Goal: Information Seeking & Learning: Learn about a topic

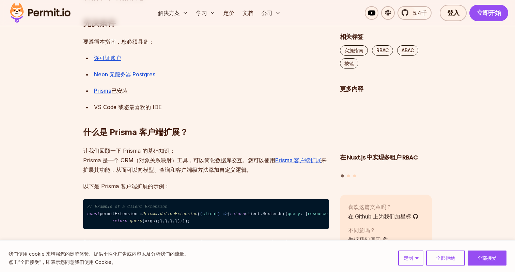
scroll to position [668, 0]
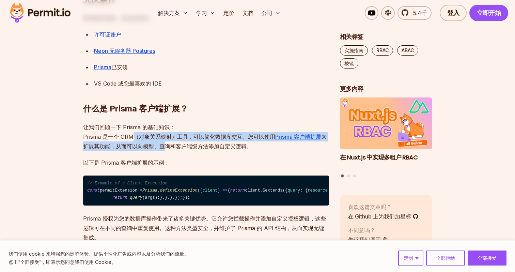
drag, startPoint x: 135, startPoint y: 135, endPoint x: 166, endPoint y: 144, distance: 32.2
click at [166, 144] on p "让我们回顾一下 Prisma 的基础知识： Prisma 是一个 ORM（对象关系映射）工具，可以简化数据库交互。您可以使用 Prisma 客户端扩展 来扩展…" at bounding box center [206, 136] width 246 height 29
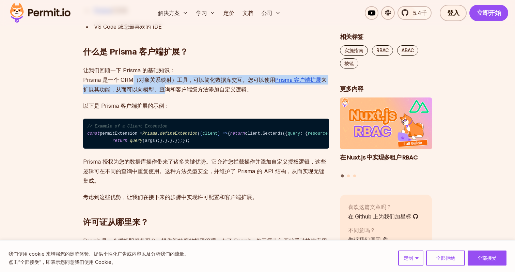
scroll to position [725, 0]
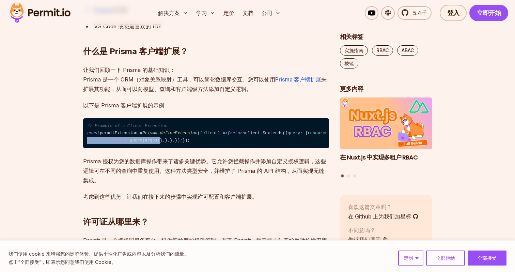
drag, startPoint x: 146, startPoint y: 160, endPoint x: 173, endPoint y: 177, distance: 32.0
click at [173, 148] on code "// Example of a Client Extension const permitExtension = Prisma . defineExtensi…" at bounding box center [206, 133] width 246 height 30
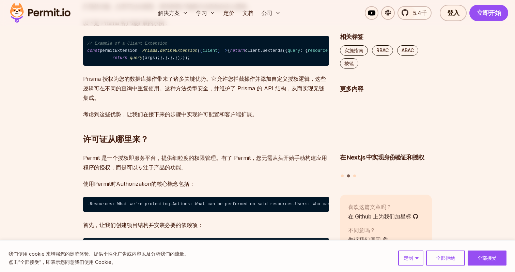
scroll to position [807, 0]
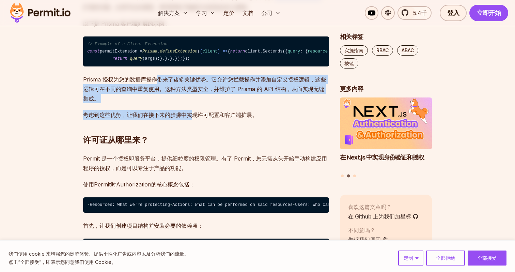
drag, startPoint x: 157, startPoint y: 148, endPoint x: 193, endPoint y: 191, distance: 56.1
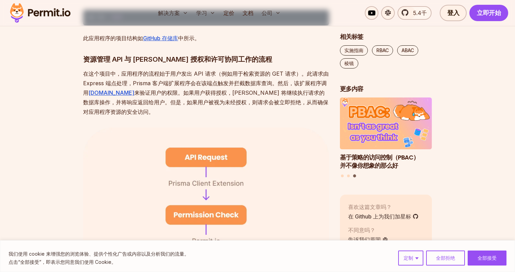
scroll to position [1208, 0]
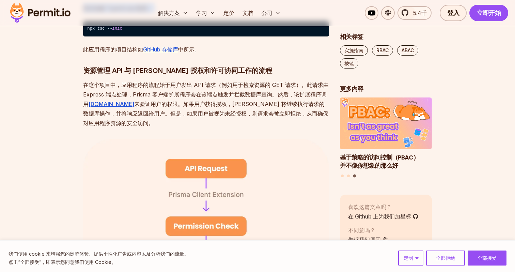
drag, startPoint x: 128, startPoint y: 80, endPoint x: 181, endPoint y: 130, distance: 73.2
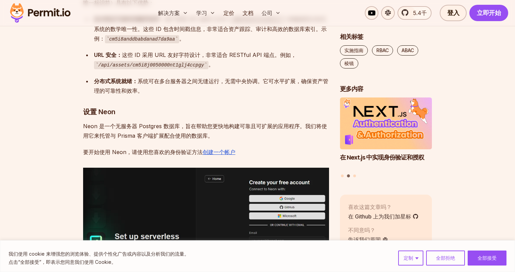
scroll to position [1886, 0]
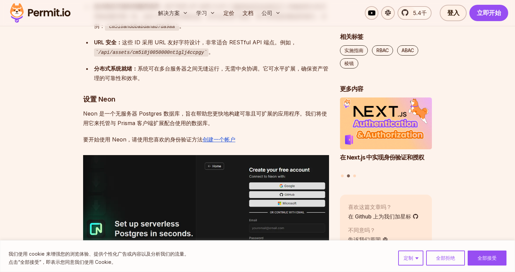
drag, startPoint x: 102, startPoint y: 123, endPoint x: 176, endPoint y: 162, distance: 83.8
drag, startPoint x: 131, startPoint y: 185, endPoint x: 146, endPoint y: 193, distance: 17.7
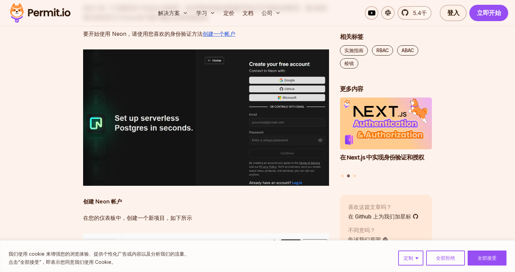
scroll to position [1998, 0]
